Goal: Task Accomplishment & Management: Complete application form

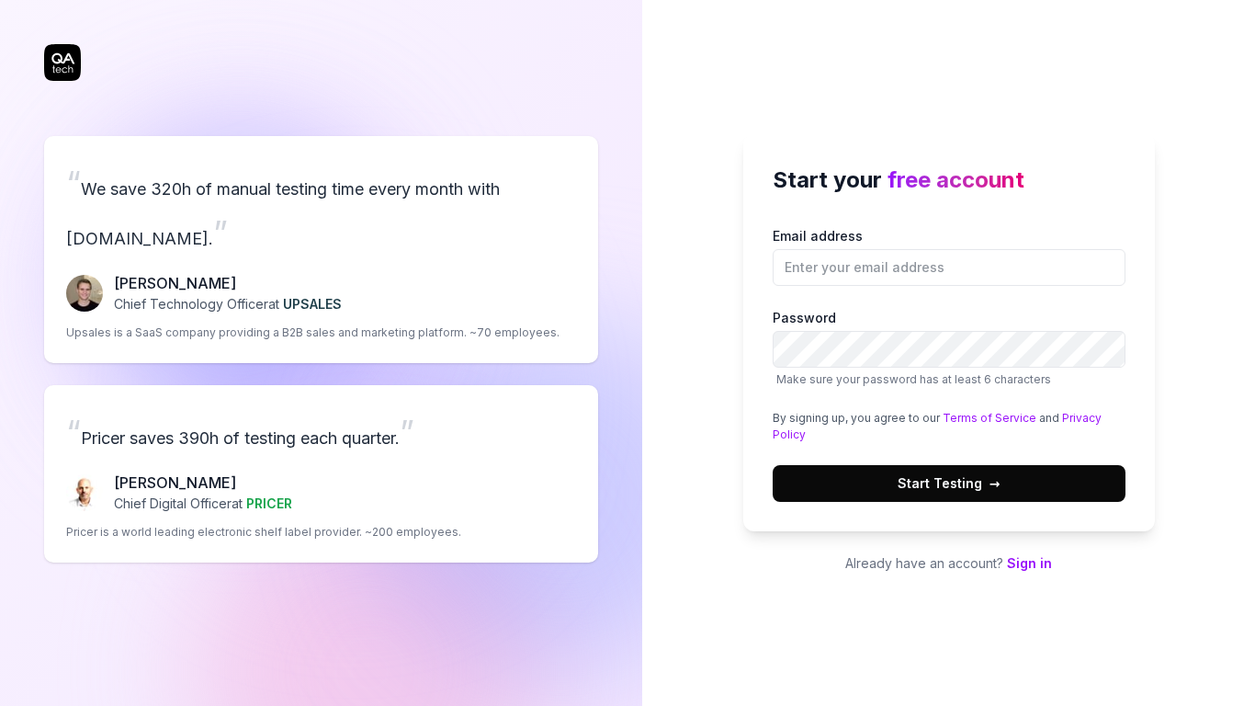
click at [973, 471] on button "Start Testing →" at bounding box center [949, 483] width 353 height 37
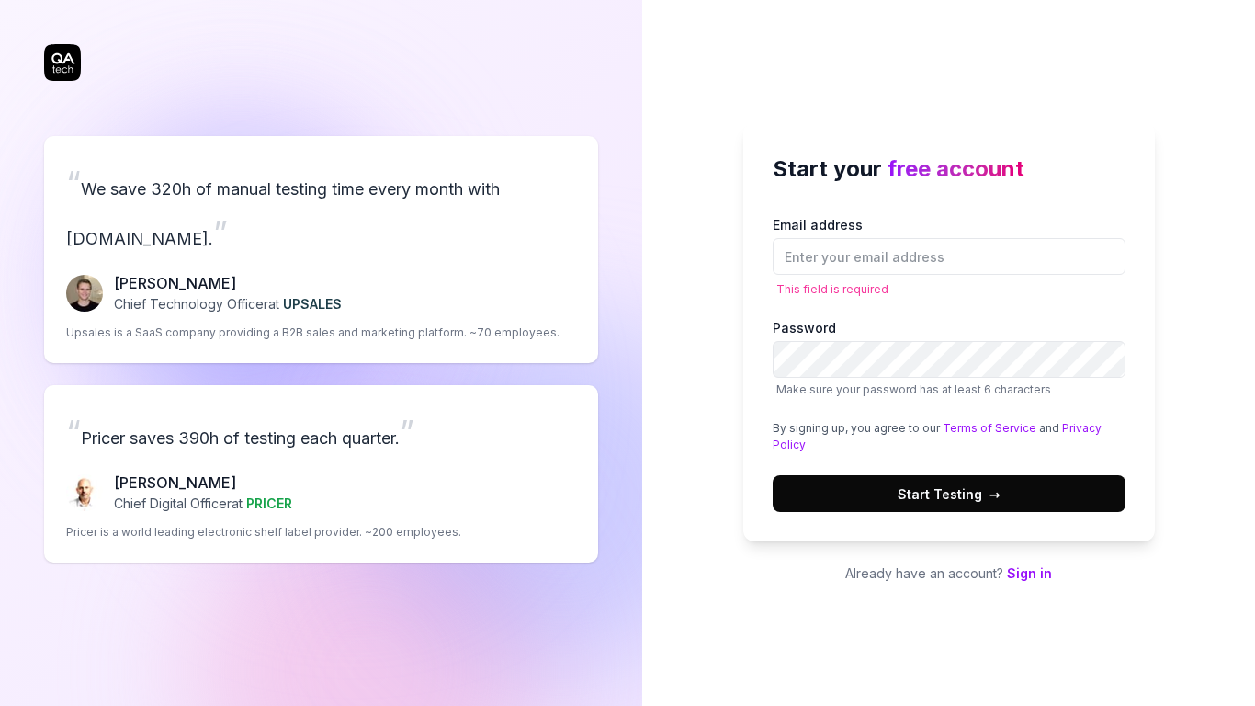
click at [667, 299] on div "Start your free account Email address This field is required Password Make sure…" at bounding box center [948, 353] width 613 height 706
paste input "[EMAIL_ADDRESS][DOMAIN_NAME]"
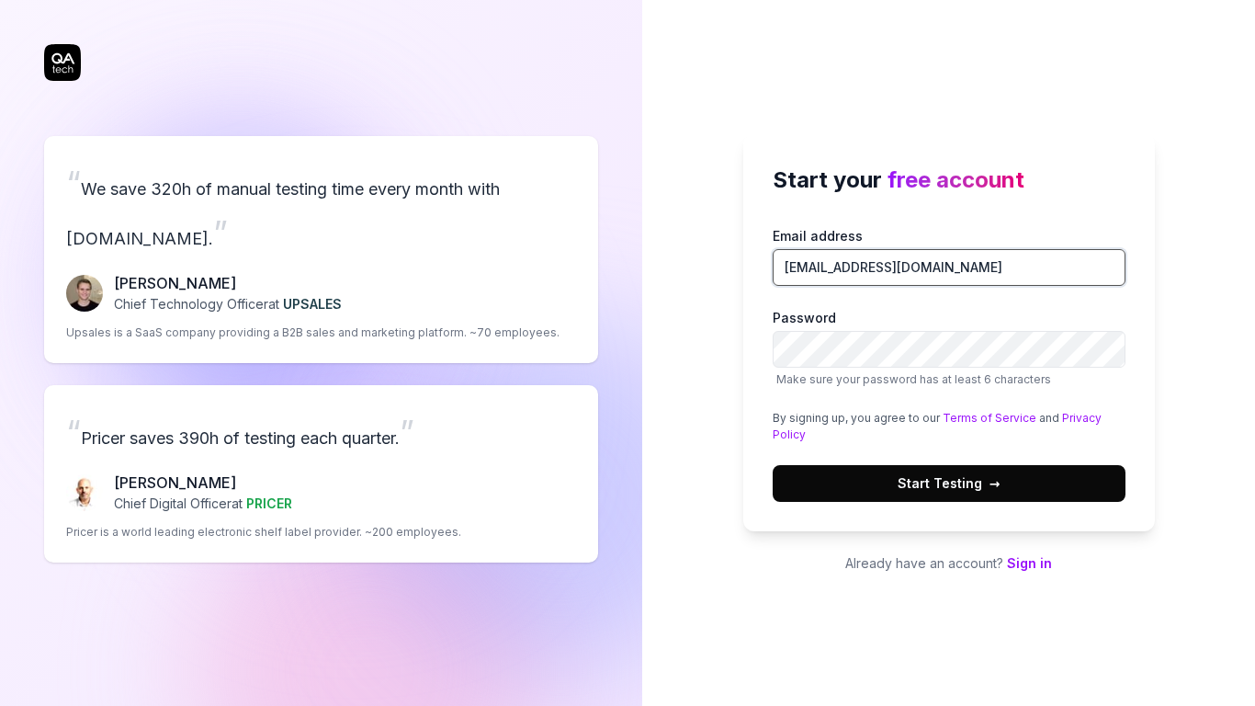
type input "[EMAIL_ADDRESS][DOMAIN_NAME]"
click at [832, 371] on span "Make sure your password has at least 6 characters" at bounding box center [949, 379] width 353 height 17
click at [930, 476] on span "Start Testing →" at bounding box center [949, 482] width 103 height 19
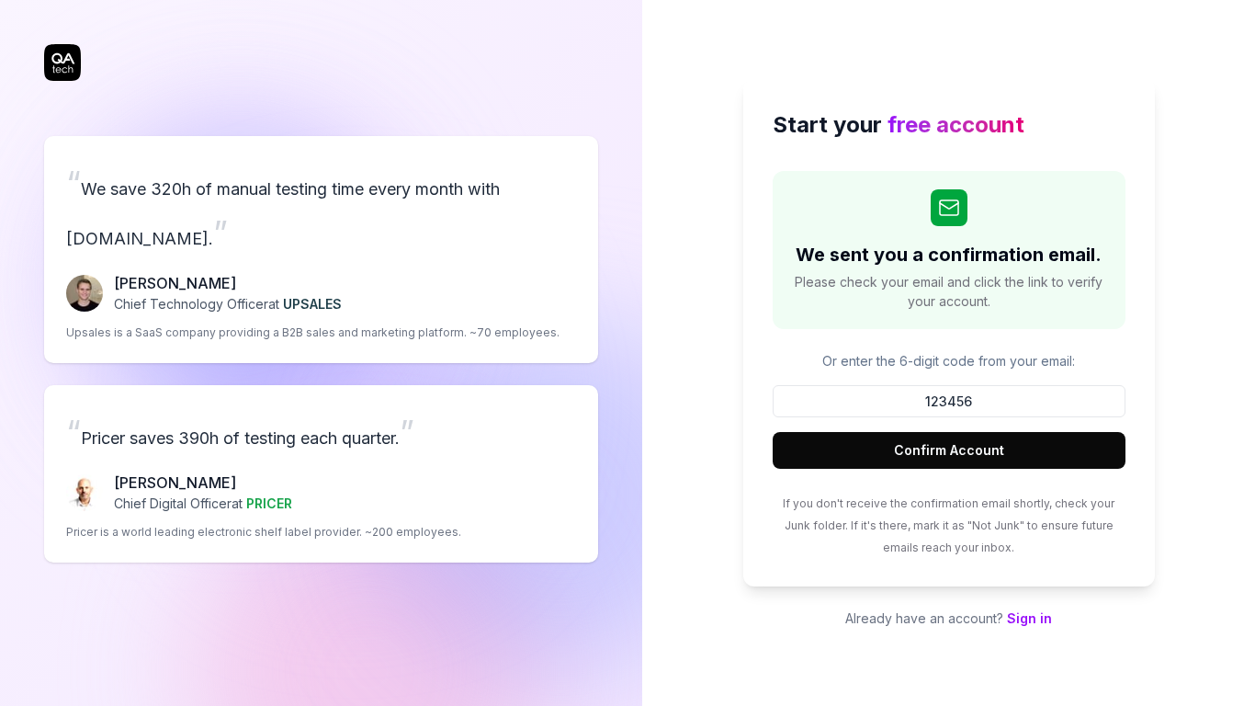
click at [971, 445] on button "Confirm Account" at bounding box center [949, 450] width 353 height 37
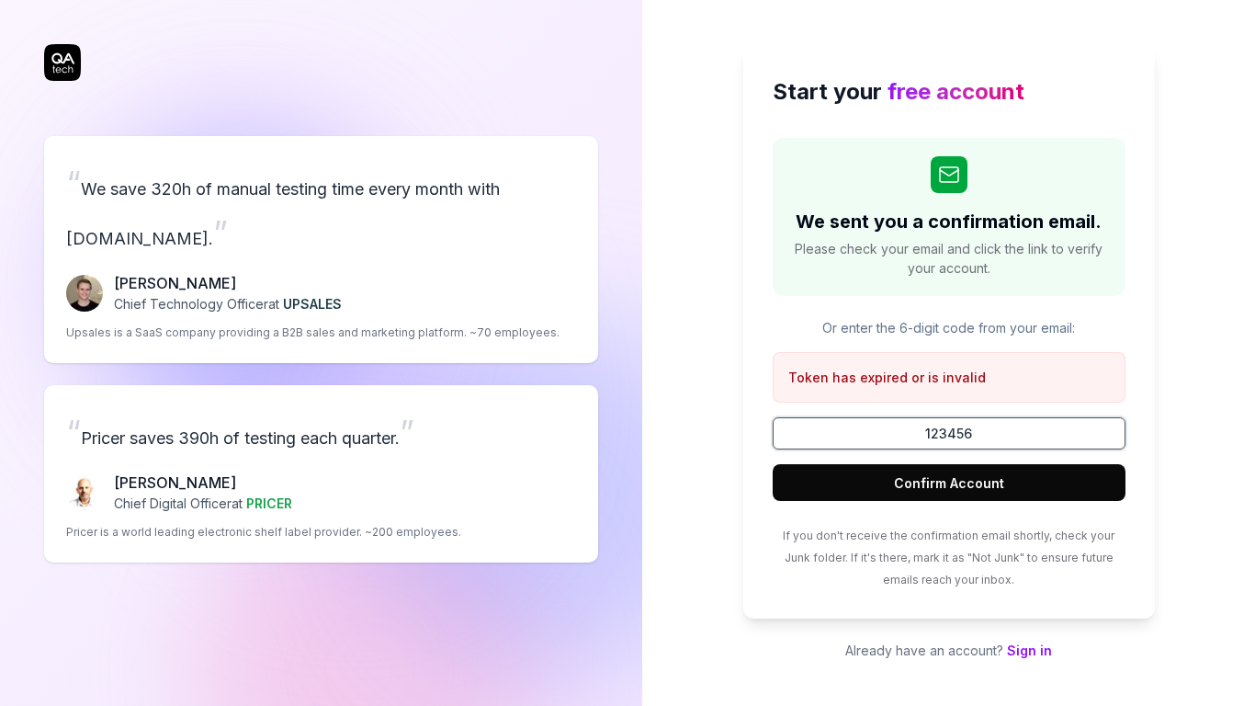
click at [1003, 439] on input "123456" at bounding box center [949, 433] width 353 height 32
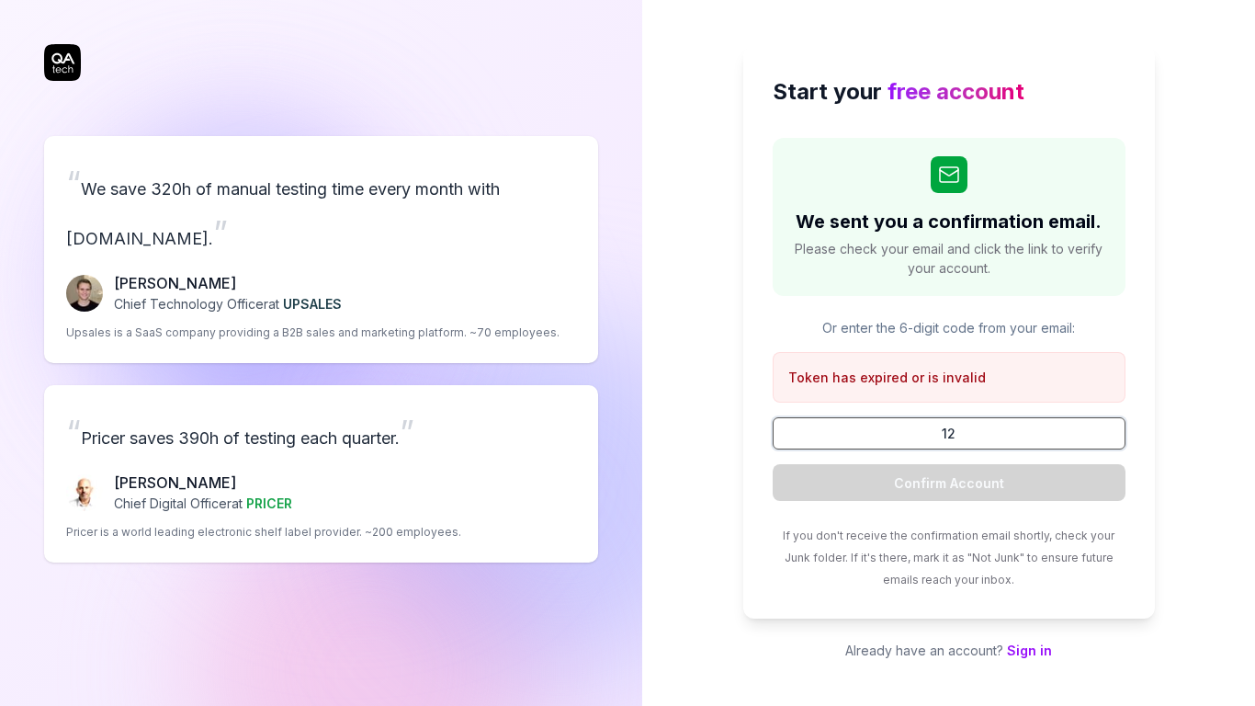
type input "1"
paste input "7,085"
type input "7,085"
click at [1154, 439] on div "Start your free account We sent you a confirmation email. Please check your ema…" at bounding box center [948, 353] width 613 height 706
click at [753, 195] on div "Start your free account We sent you a confirmation email. Please check your ema…" at bounding box center [949, 332] width 412 height 572
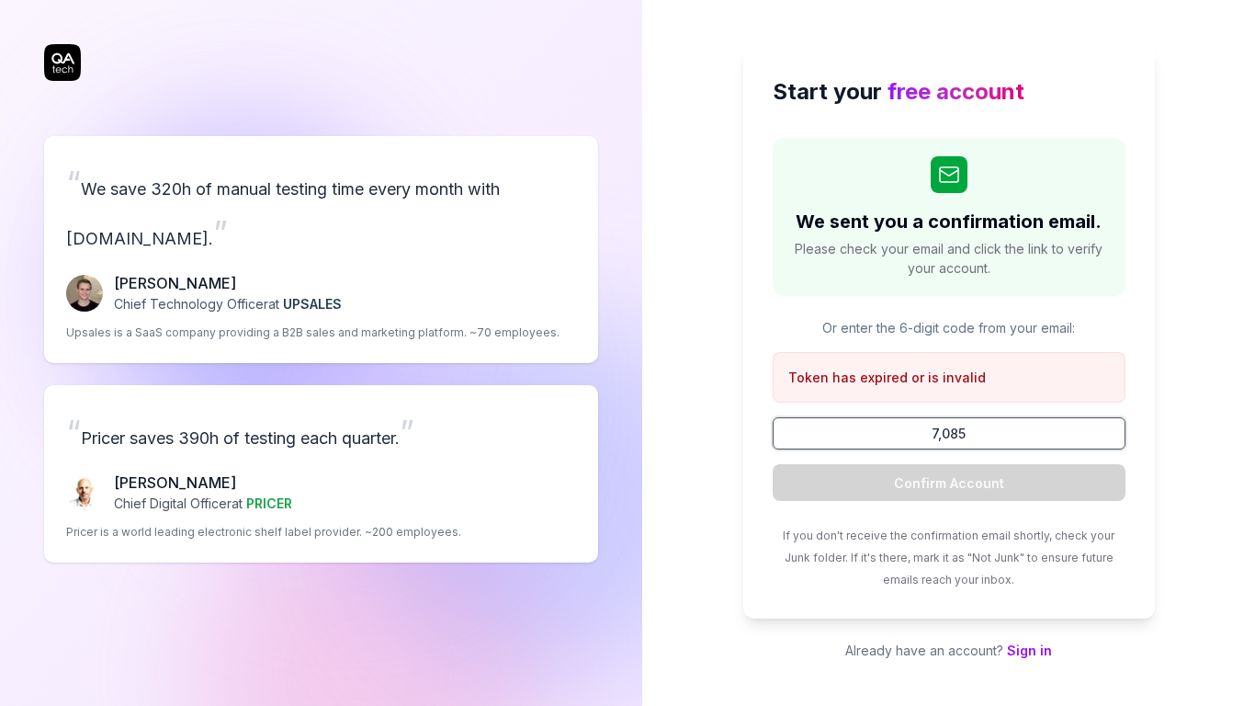
drag, startPoint x: 990, startPoint y: 441, endPoint x: 827, endPoint y: 442, distance: 163.5
click at [827, 442] on input "7,085" at bounding box center [949, 433] width 353 height 32
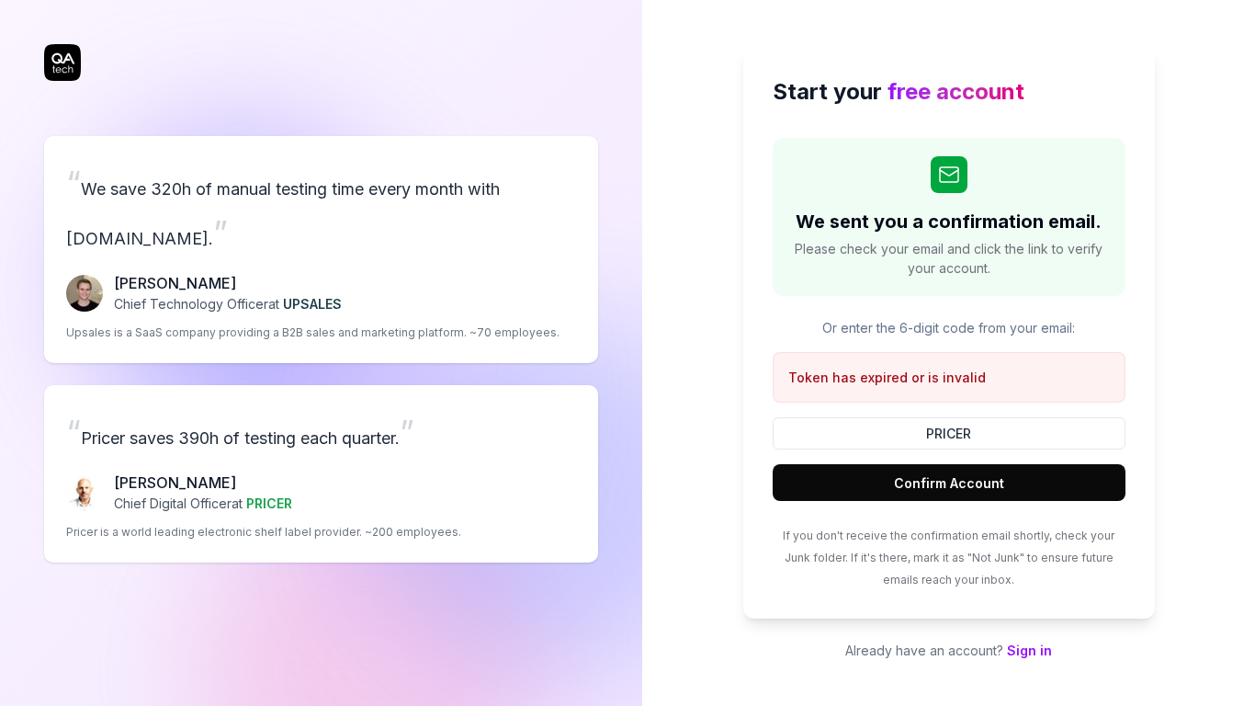
click at [1045, 469] on button "Confirm Account" at bounding box center [949, 482] width 353 height 37
click at [1090, 482] on button "Confirm Account" at bounding box center [949, 482] width 353 height 37
click at [1021, 432] on input "PRICER" at bounding box center [949, 433] width 353 height 32
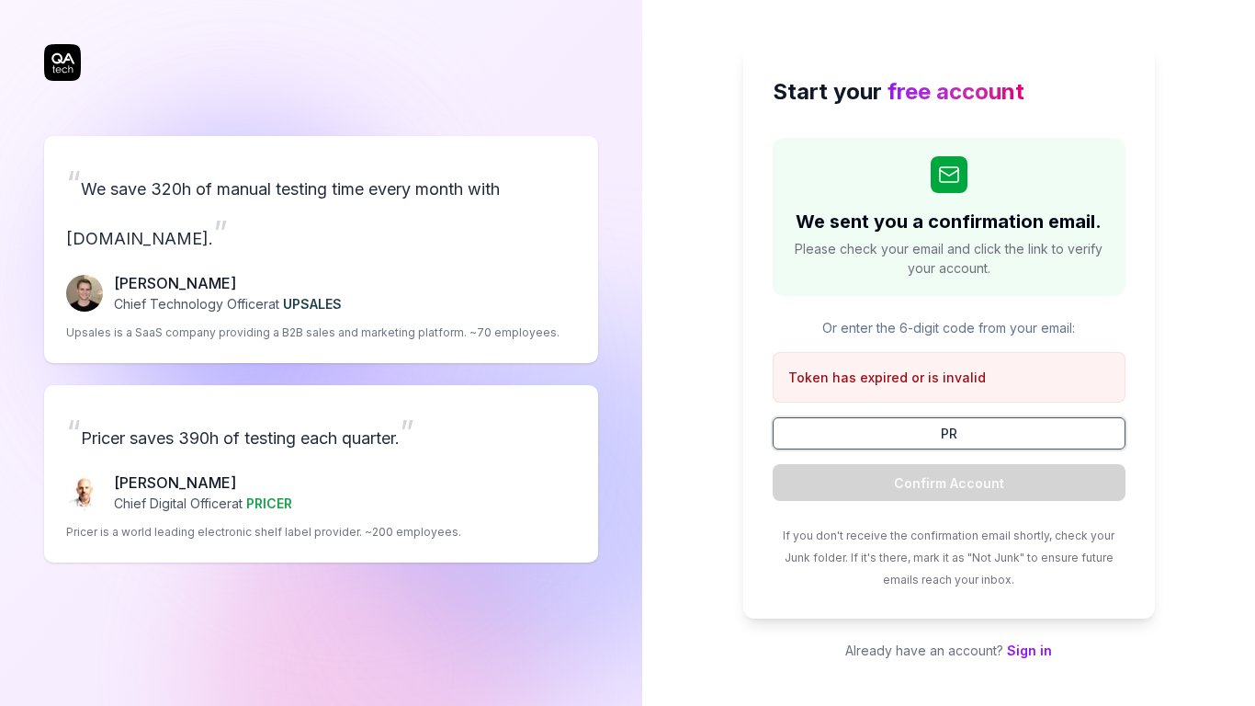
type input "P"
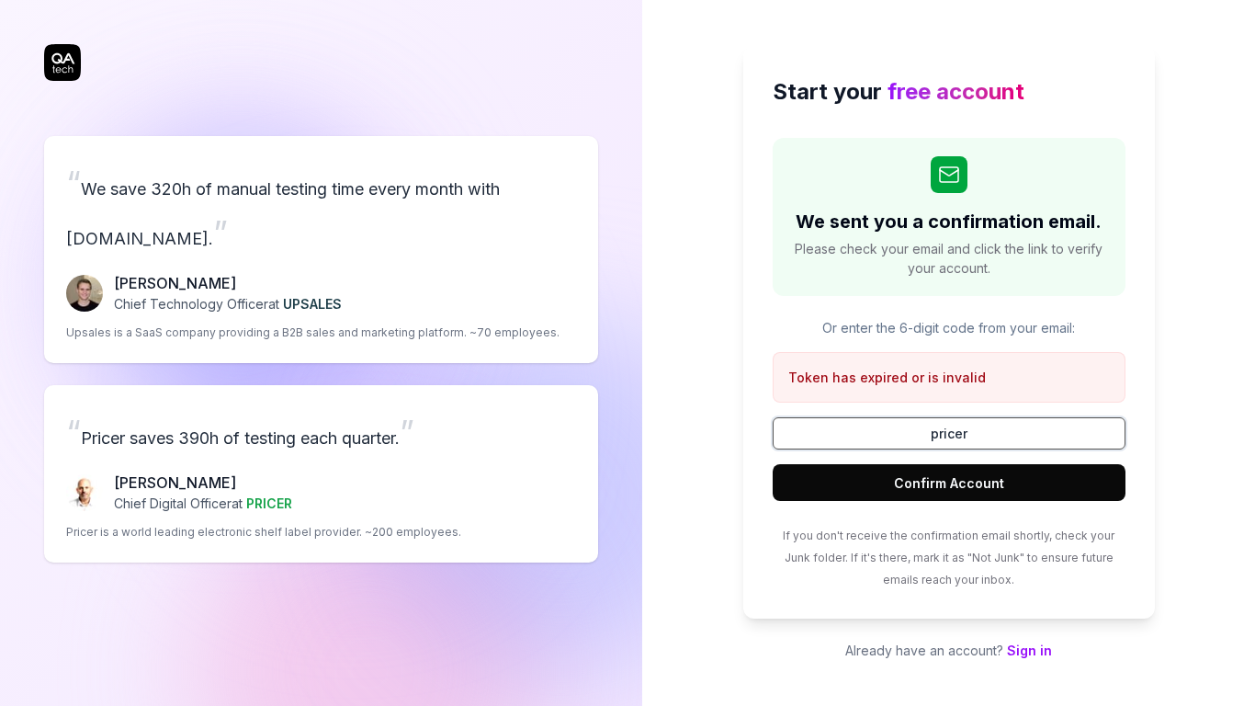
type input "pricer"
click at [773, 464] on button "Confirm Account" at bounding box center [949, 482] width 353 height 37
click at [1082, 466] on button "Confirm Account" at bounding box center [949, 482] width 353 height 37
click at [1083, 471] on button "Confirm Account" at bounding box center [949, 482] width 353 height 37
click at [1017, 652] on link "Sign in" at bounding box center [1029, 650] width 45 height 16
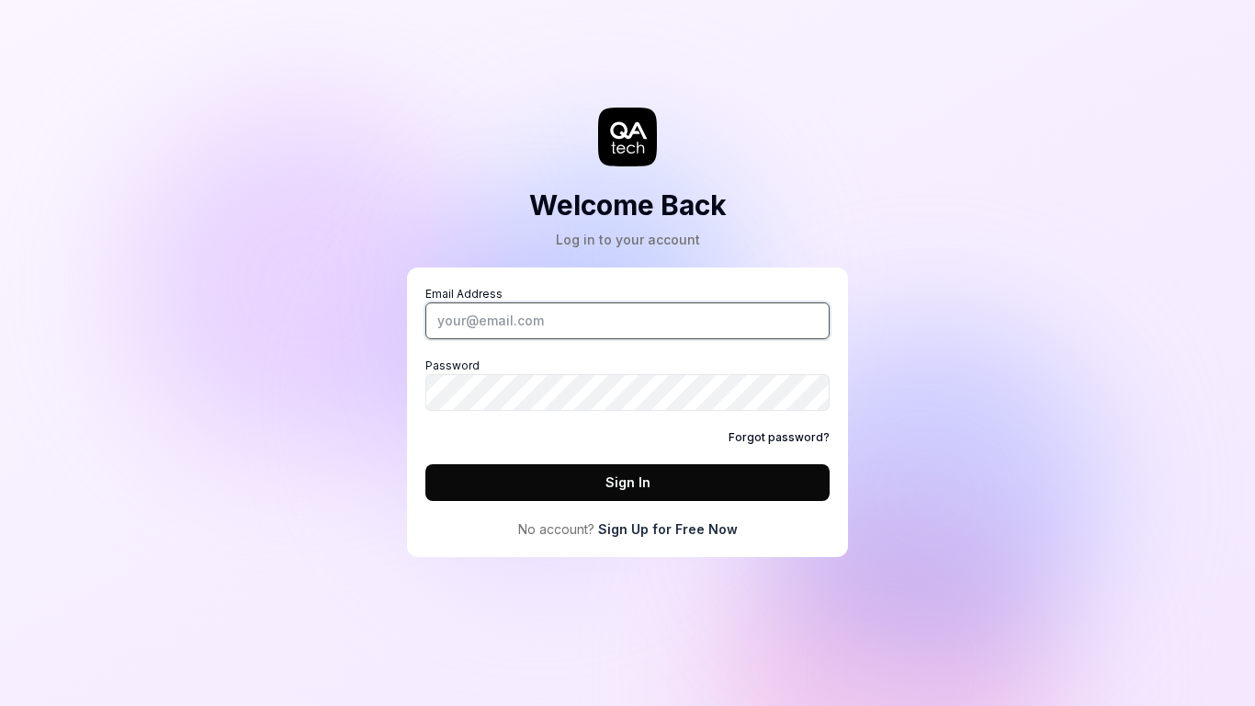
click at [733, 325] on input "Email Address" at bounding box center [627, 320] width 404 height 37
paste input "7,085"
type input "7"
